Goal: Information Seeking & Learning: Learn about a topic

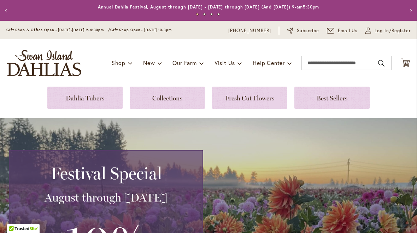
click at [103, 93] on link at bounding box center [84, 98] width 75 height 22
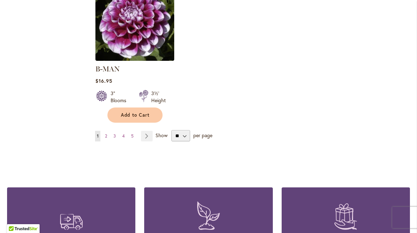
scroll to position [971, 0]
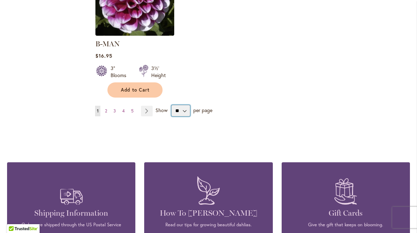
click at [184, 105] on select "** ** ** **" at bounding box center [180, 110] width 19 height 11
select select "**"
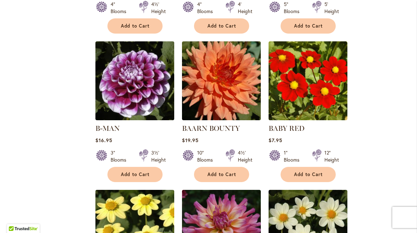
scroll to position [887, 0]
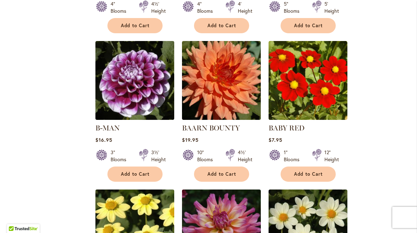
click at [322, 79] on img at bounding box center [308, 80] width 79 height 79
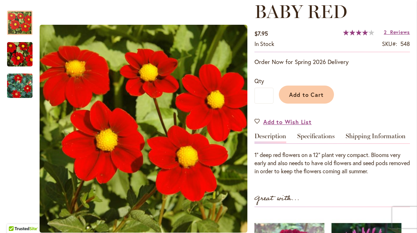
scroll to position [102, 0]
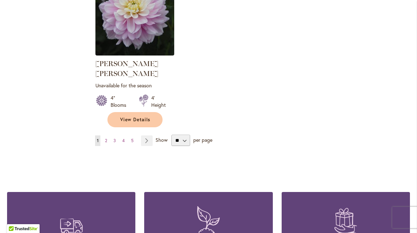
scroll to position [3361, 0]
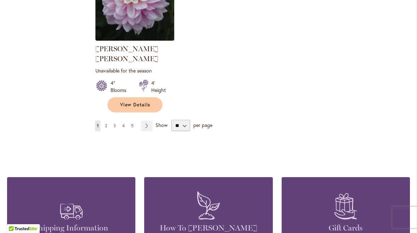
click at [150, 120] on link "Page Next" at bounding box center [147, 125] width 12 height 11
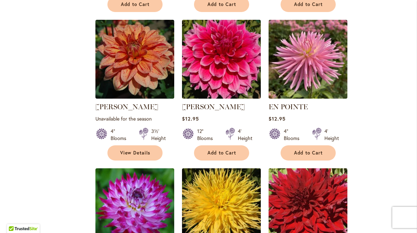
scroll to position [2555, 0]
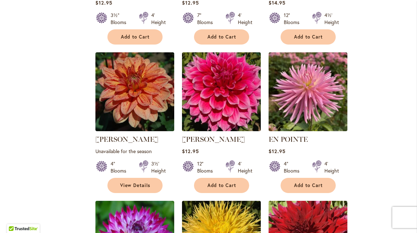
click at [218, 135] on link "[PERSON_NAME]" at bounding box center [213, 139] width 63 height 8
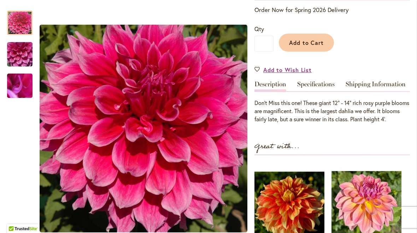
scroll to position [153, 0]
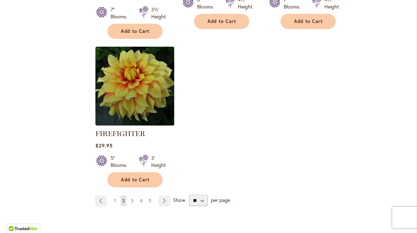
scroll to position [3357, 0]
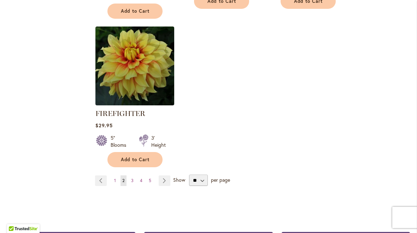
click at [167, 175] on link "Page Next" at bounding box center [165, 180] width 12 height 11
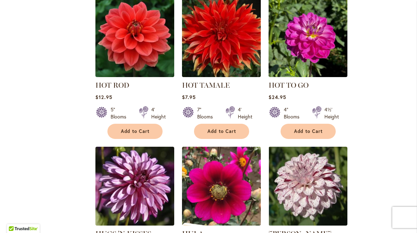
scroll to position [2954, 0]
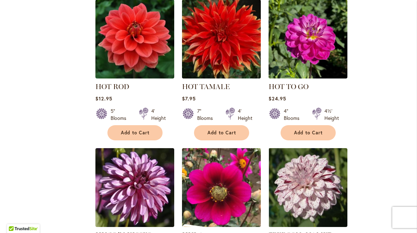
click at [201, 231] on link "HULA" at bounding box center [193, 235] width 22 height 8
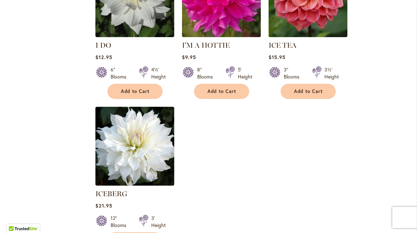
scroll to position [3322, 0]
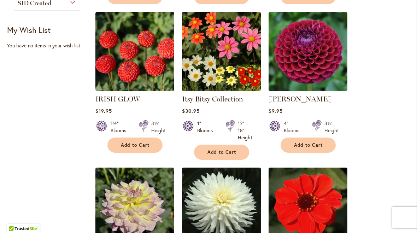
scroll to position [469, 0]
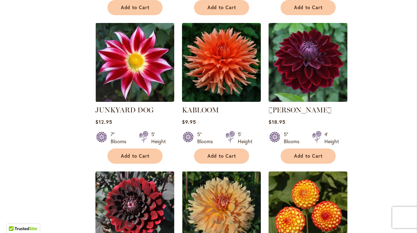
scroll to position [1070, 0]
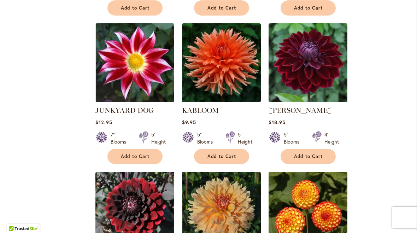
click at [296, 106] on link "Kaisha Lea" at bounding box center [300, 110] width 63 height 8
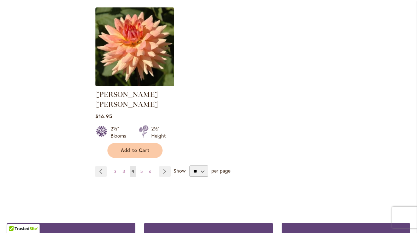
scroll to position [3368, 0]
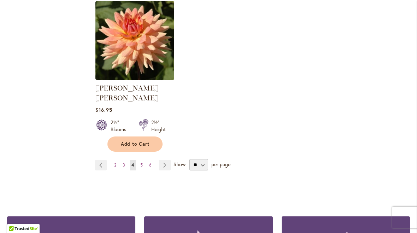
click at [165, 160] on link "Page Next" at bounding box center [165, 165] width 12 height 11
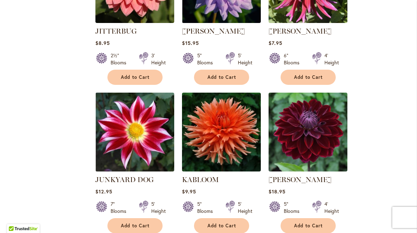
scroll to position [1001, 0]
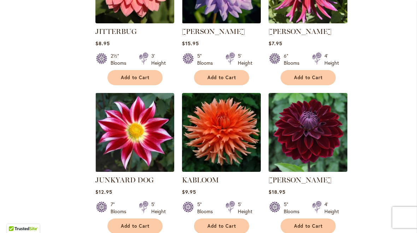
click at [319, 133] on img at bounding box center [308, 132] width 79 height 79
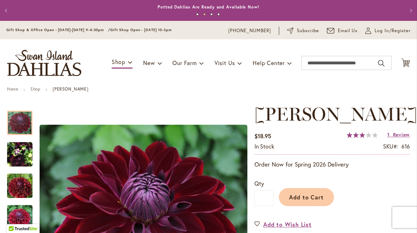
scroll to position [0, 0]
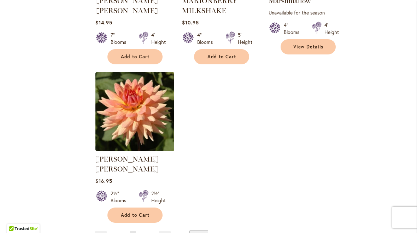
scroll to position [3302, 0]
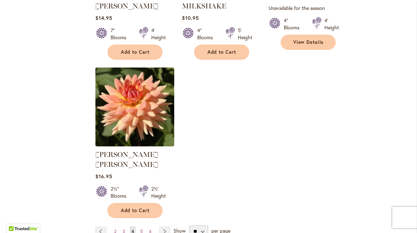
click at [169, 226] on link "Page Next" at bounding box center [165, 231] width 12 height 11
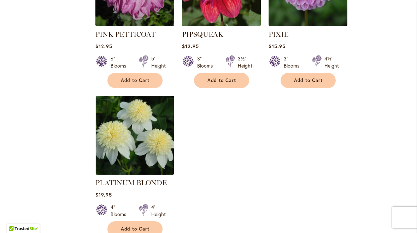
scroll to position [3277, 0]
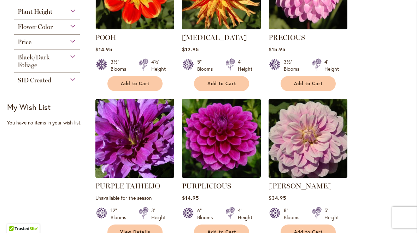
scroll to position [384, 0]
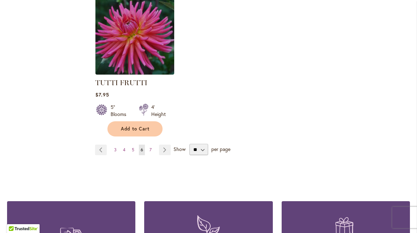
scroll to position [3340, 0]
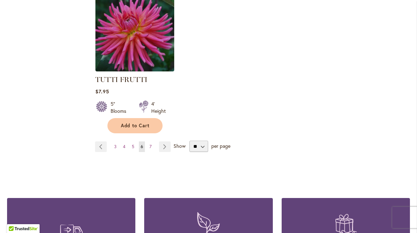
click at [175, 142] on span "Show" at bounding box center [179, 145] width 12 height 7
click at [189, 141] on select "** ** ** **" at bounding box center [198, 146] width 19 height 11
click at [169, 141] on link "Page Next" at bounding box center [165, 146] width 12 height 11
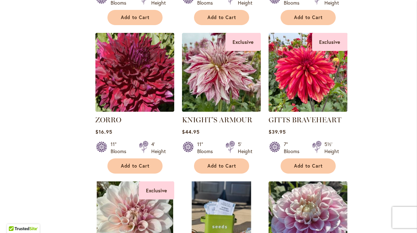
scroll to position [1341, 0]
click at [325, 70] on img at bounding box center [308, 72] width 79 height 79
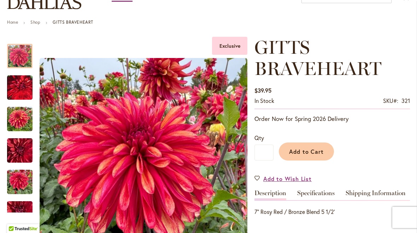
scroll to position [72, 0]
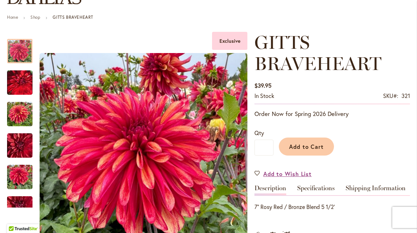
click at [44, 95] on img "GITTS BRAVEHEART" at bounding box center [144, 157] width 208 height 208
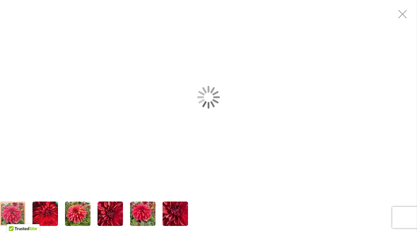
click at [21, 88] on div "GITTS BRAVEHEART" at bounding box center [208, 97] width 417 height 194
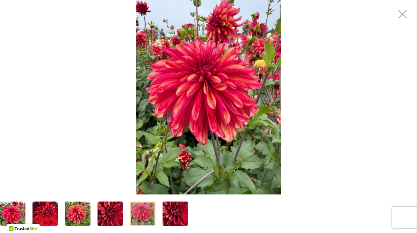
click at [391, 104] on div "GITTS BRAVEHEART" at bounding box center [208, 97] width 417 height 194
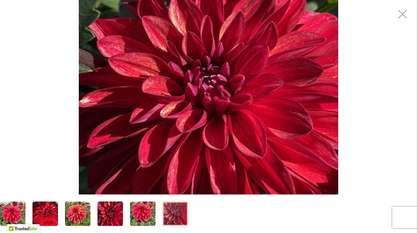
click at [396, 94] on div "GITTS BRAVEHEART" at bounding box center [208, 97] width 417 height 194
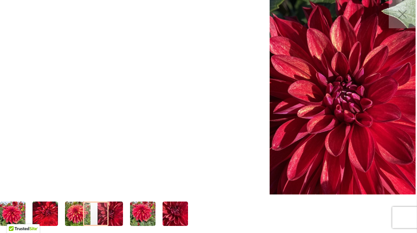
click at [360, 102] on div "GITTS BRAVEHEART" at bounding box center [342, 97] width 417 height 194
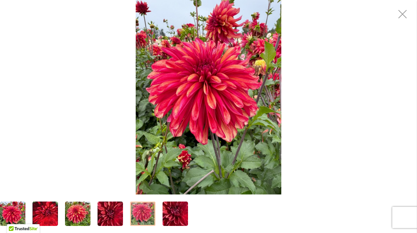
click at [389, 81] on div "GITTS BRAVEHEART" at bounding box center [208, 97] width 417 height 194
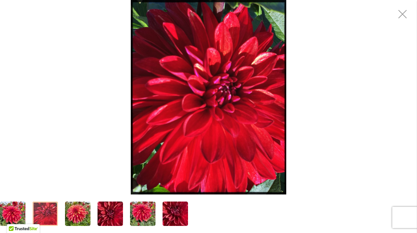
click at [387, 101] on div "GITTS BRAVEHEART" at bounding box center [208, 97] width 417 height 194
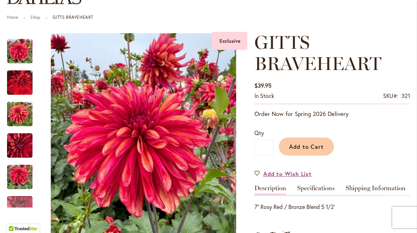
scroll to position [104, 0]
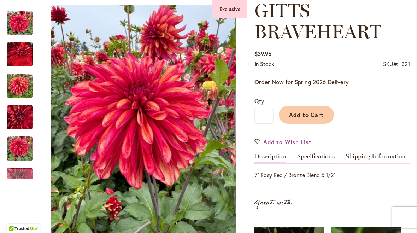
click at [406, 14] on h1 "GITTS BRAVEHEART" at bounding box center [331, 21] width 155 height 42
